Goal: Transaction & Acquisition: Obtain resource

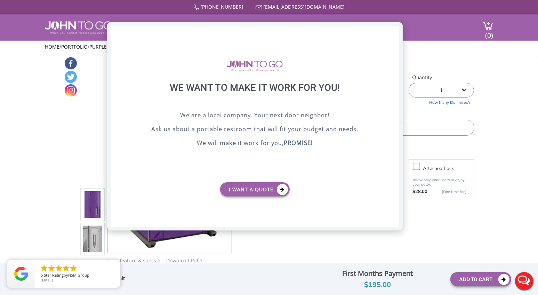
click at [397, 31] on div "X" at bounding box center [393, 32] width 11 height 12
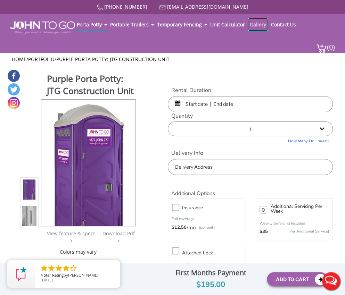
click at [254, 21] on link "Gallery" at bounding box center [258, 25] width 20 height 14
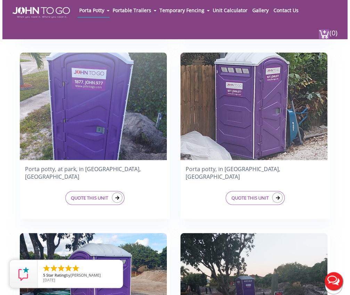
scroll to position [1425, 0]
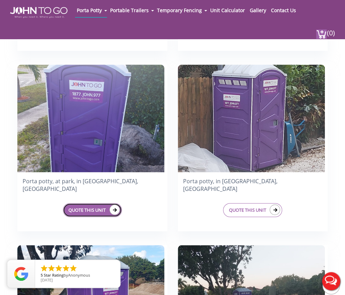
click at [92, 203] on link "QUOTE THIS UNIT" at bounding box center [92, 210] width 59 height 14
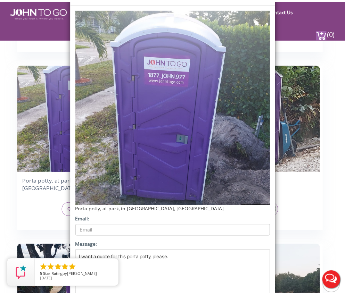
scroll to position [0, 0]
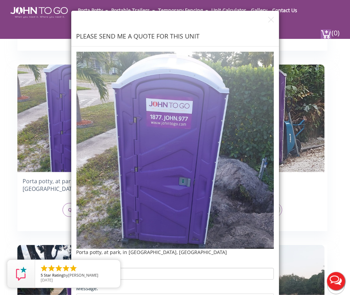
click at [265, 18] on div "PLEASE SEND ME A QUOTE FOR THIS UNIT" at bounding box center [175, 29] width 208 height 36
click at [272, 20] on div "PLEASE SEND ME A QUOTE FOR THIS UNIT" at bounding box center [175, 29] width 208 height 36
click at [268, 18] on img "button" at bounding box center [271, 20] width 6 height 6
